Goal: Task Accomplishment & Management: Complete application form

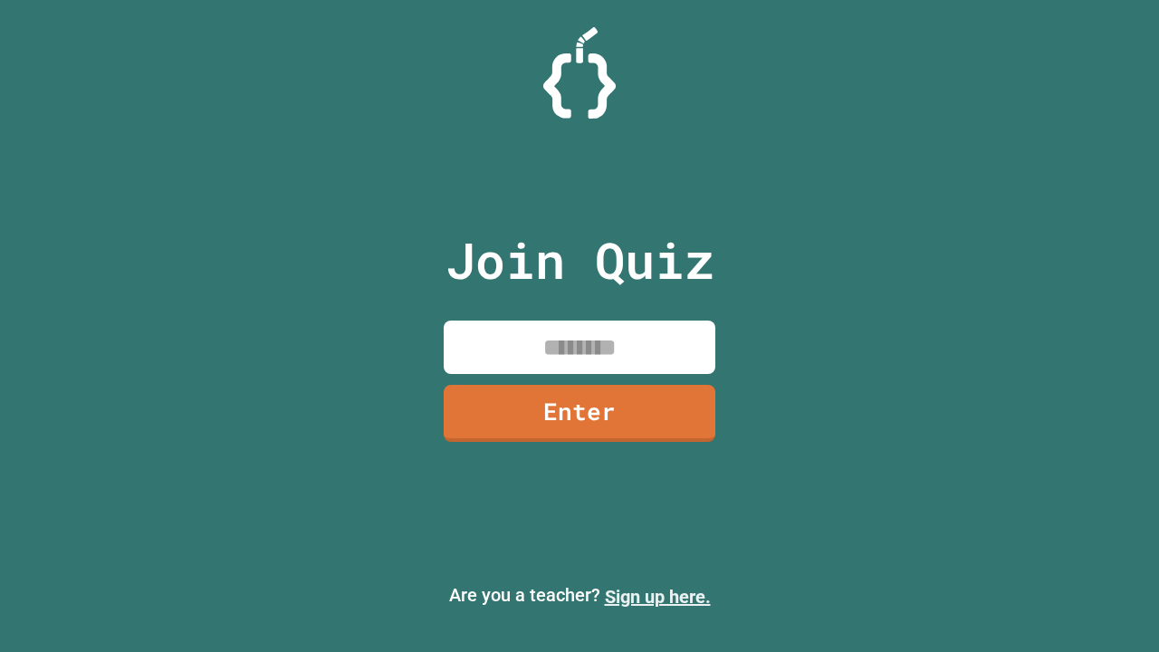
click at [657, 597] on link "Sign up here." at bounding box center [658, 597] width 106 height 22
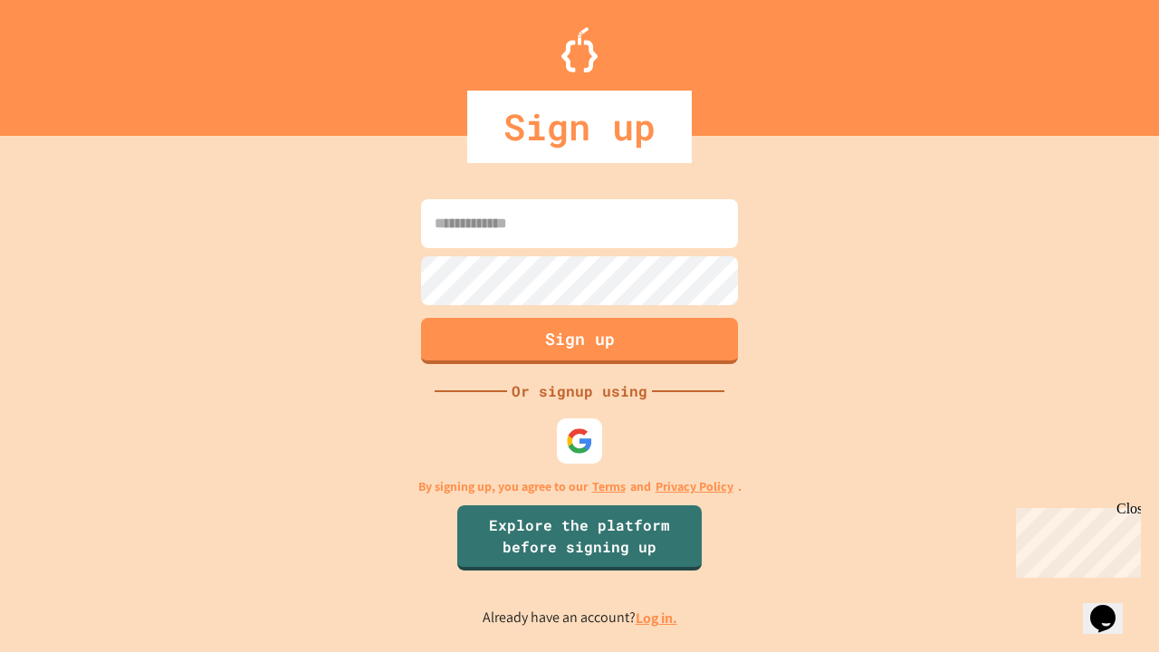
click at [657, 617] on link "Log in." at bounding box center [657, 617] width 42 height 19
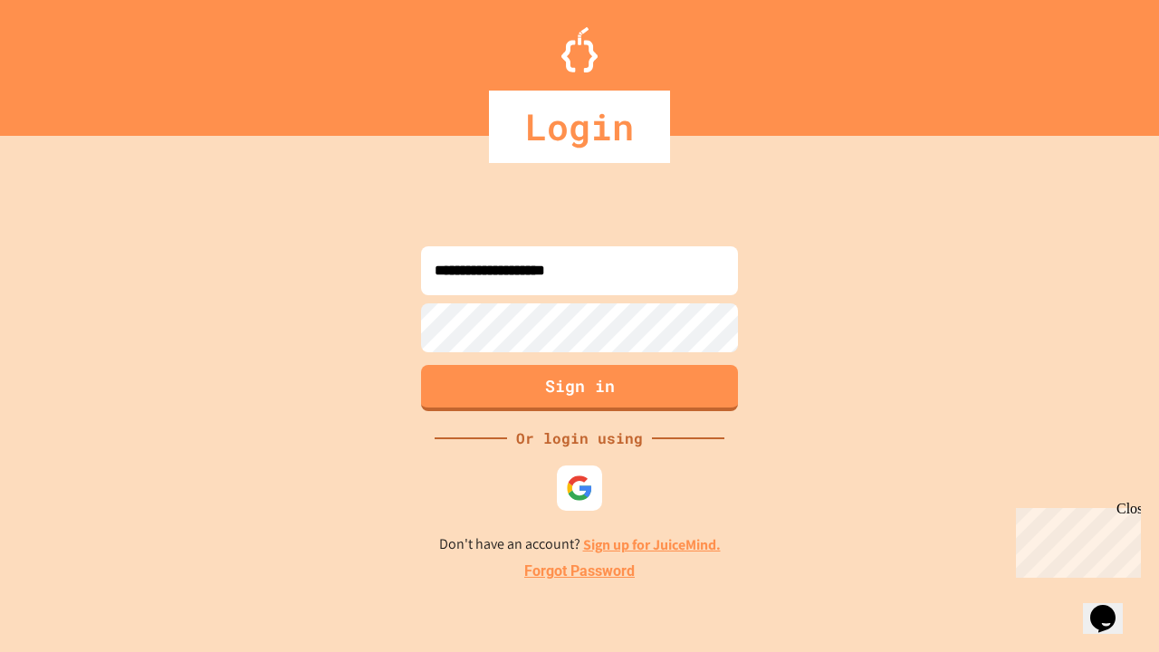
type input "**********"
